Goal: Check status

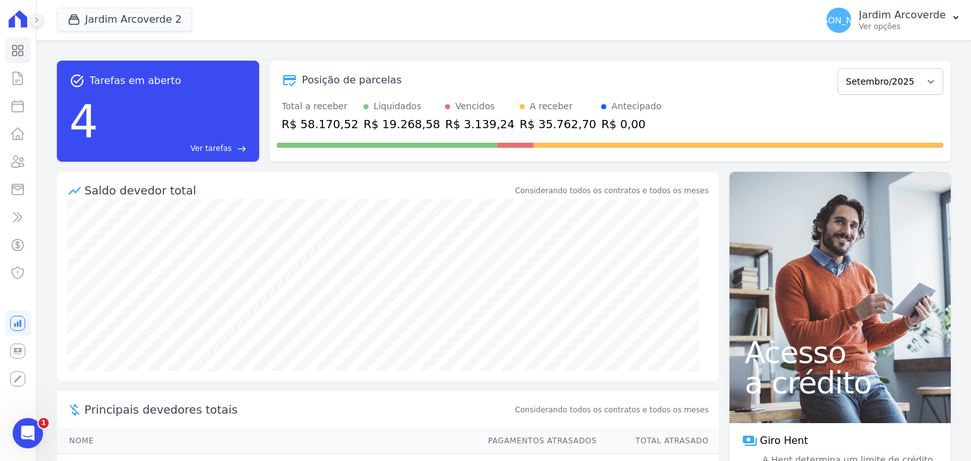
click at [34, 19] on icon at bounding box center [37, 20] width 8 height 8
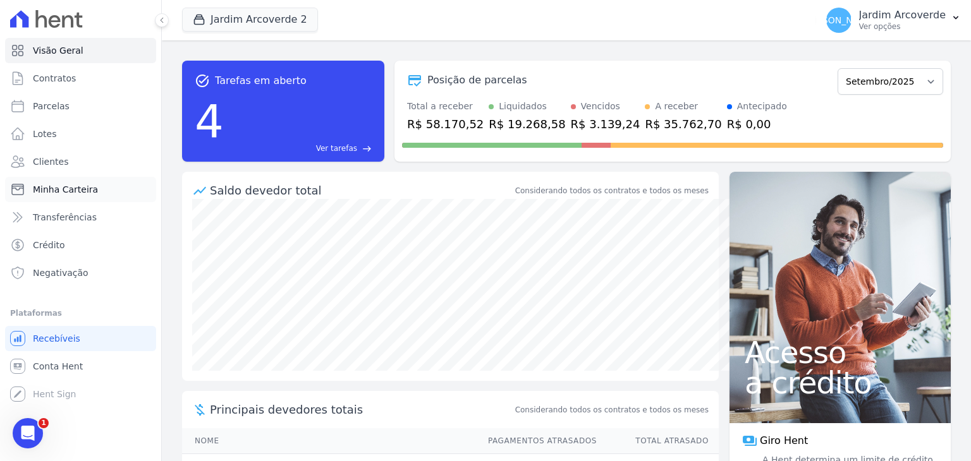
click at [83, 192] on span "Minha Carteira" at bounding box center [65, 189] width 65 height 13
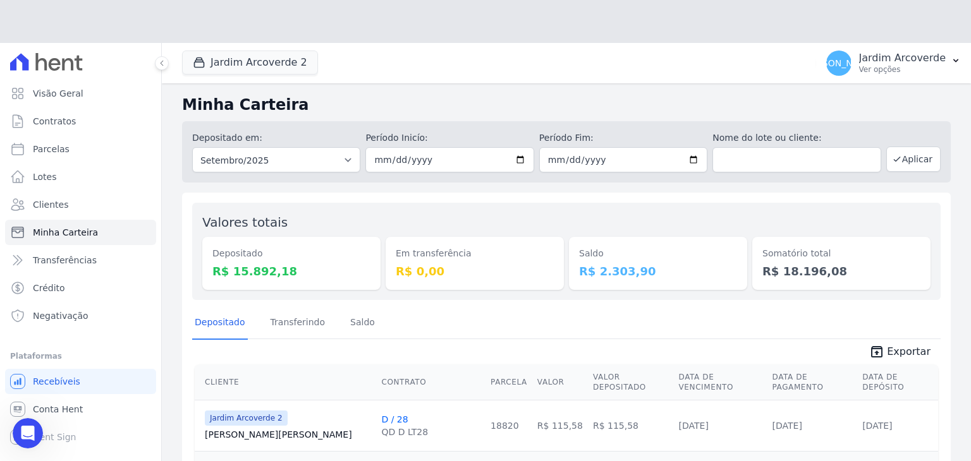
click at [374, 118] on div "Depositado em: Todos os meses Fevereiro/2020 Março/2020 Abril/2020 Maio/2020 Ju…" at bounding box center [566, 149] width 769 height 66
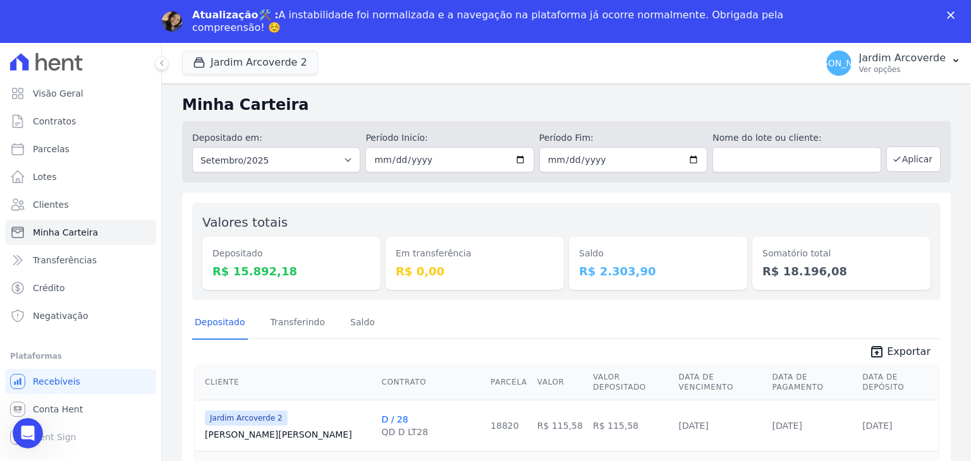
click at [953, 16] on icon "Fechar" at bounding box center [951, 15] width 8 height 8
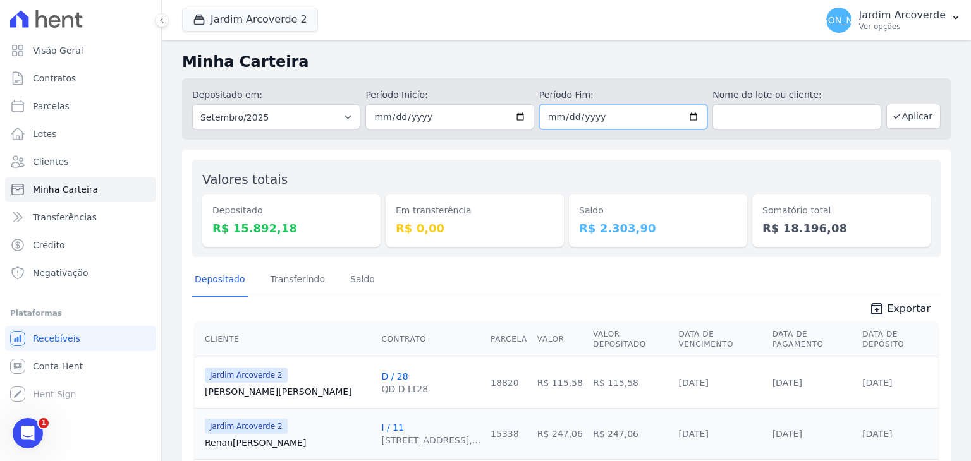
click at [547, 119] on input "2025-09-30" at bounding box center [623, 116] width 168 height 25
type input "[DATE]"
click at [919, 112] on button "Aplicar" at bounding box center [913, 116] width 54 height 25
click at [159, 23] on icon at bounding box center [162, 20] width 8 height 8
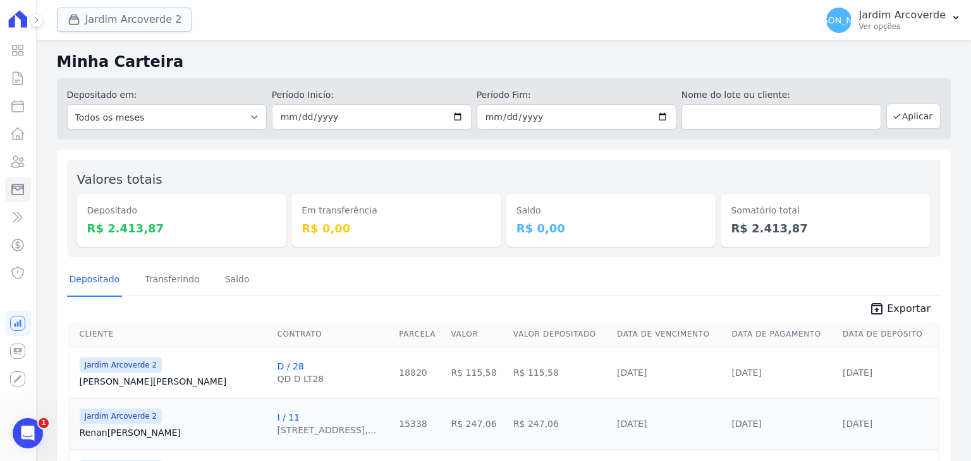
click at [96, 14] on button "Jardim Arcoverde 2" at bounding box center [125, 20] width 136 height 24
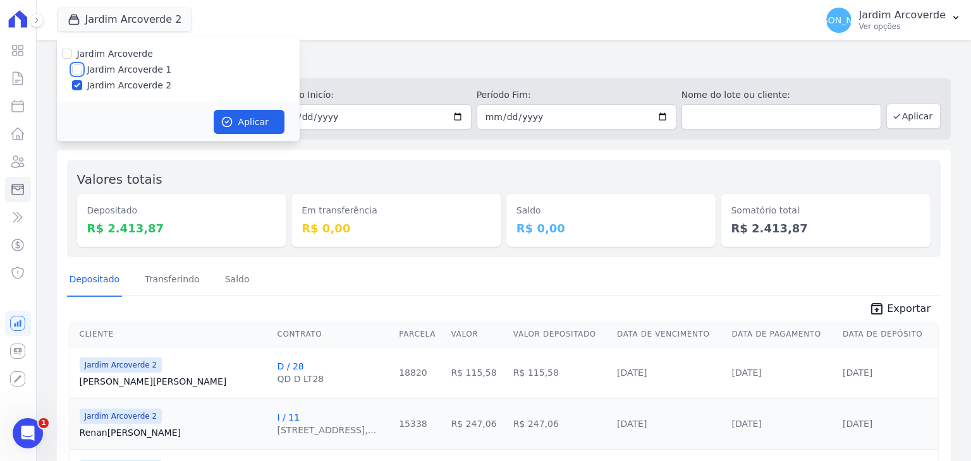
click at [77, 68] on input "Jardim Arcoverde 1" at bounding box center [77, 69] width 10 height 10
checkbox input "true"
click at [245, 114] on button "Aplicar" at bounding box center [249, 122] width 71 height 24
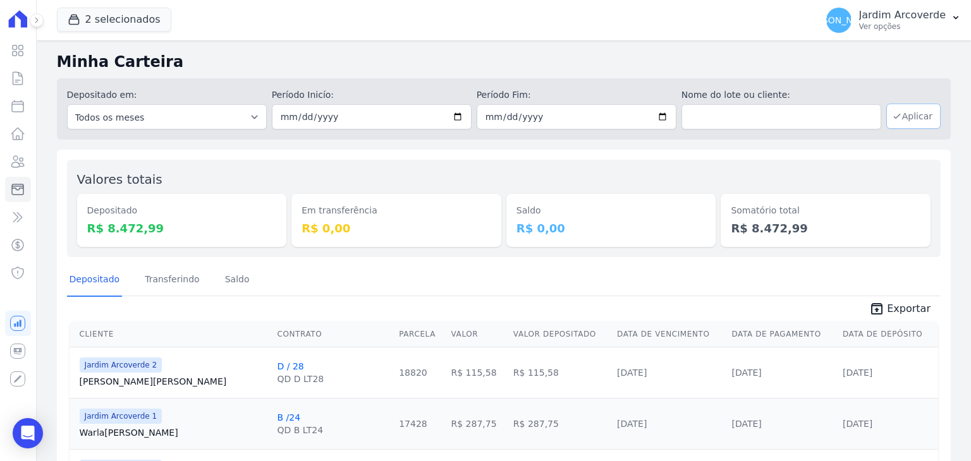
click at [928, 126] on button "Aplicar" at bounding box center [913, 116] width 54 height 25
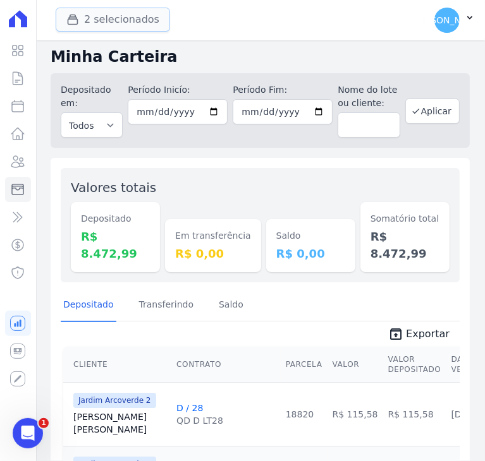
drag, startPoint x: 76, startPoint y: 15, endPoint x: 81, endPoint y: 20, distance: 7.2
click at [76, 15] on icon "button" at bounding box center [72, 19] width 13 height 13
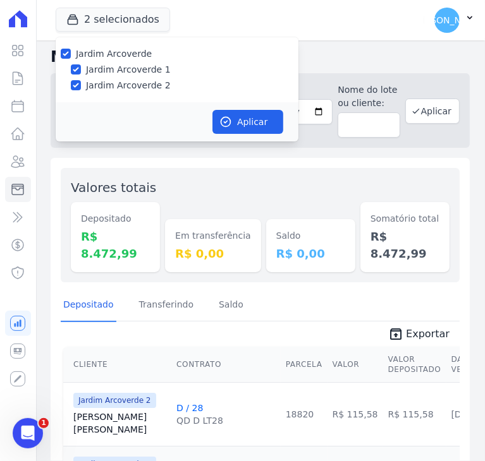
click at [139, 86] on label "Jardim Arcoverde 2" at bounding box center [128, 85] width 85 height 13
click at [81, 86] on input "Jardim Arcoverde 2" at bounding box center [76, 85] width 10 height 10
checkbox input "false"
click at [240, 117] on button "Aplicar" at bounding box center [247, 122] width 71 height 24
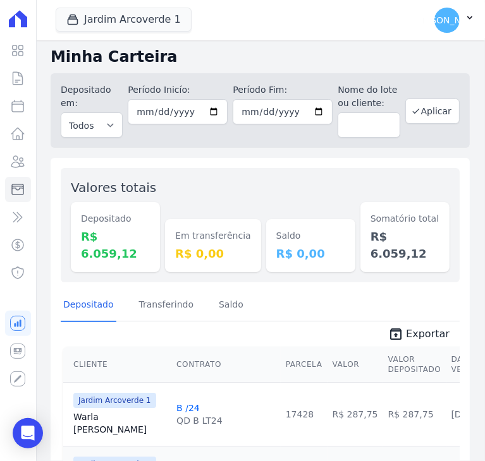
drag, startPoint x: 94, startPoint y: 240, endPoint x: 157, endPoint y: 240, distance: 62.6
click at [157, 240] on div "Depositado R$ 6.059,12" at bounding box center [115, 237] width 89 height 70
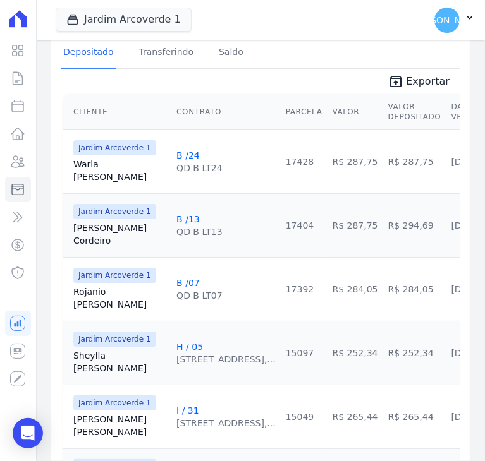
scroll to position [316, 0]
